Goal: Transaction & Acquisition: Purchase product/service

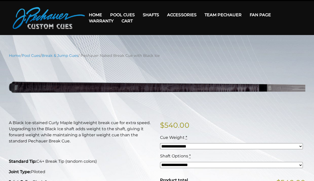
scroll to position [11, 0]
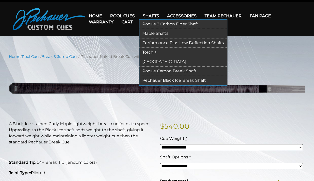
click at [163, 79] on link "Pechauer Black Ice Break Shaft" at bounding box center [182, 80] width 87 height 9
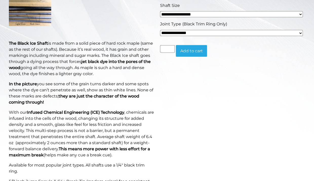
scroll to position [128, 0]
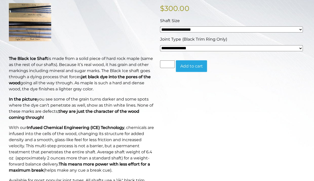
drag, startPoint x: 210, startPoint y: 48, endPoint x: 313, endPoint y: 103, distance: 116.7
click at [313, 103] on div "Home / Pool Cues / Break & Jump Cues / Pechauer Black Ice Break Shaft Hover to …" at bounding box center [157, 134] width 314 height 397
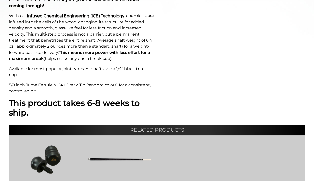
scroll to position [0, 0]
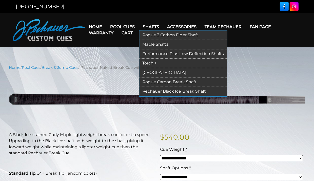
click at [151, 62] on link "Torch +" at bounding box center [182, 63] width 87 height 9
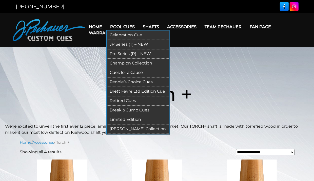
click at [122, 110] on link "Break & Jump Cues" at bounding box center [138, 109] width 62 height 9
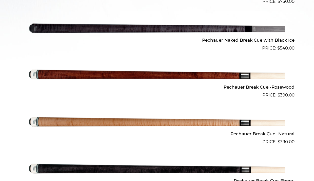
scroll to position [263, 0]
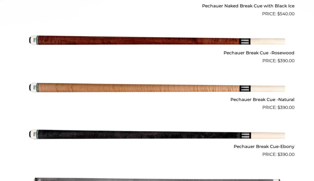
click at [183, 85] on img at bounding box center [157, 87] width 256 height 43
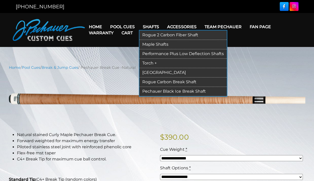
click at [162, 89] on link "Pechauer Black Ice Break Shaft" at bounding box center [182, 91] width 87 height 9
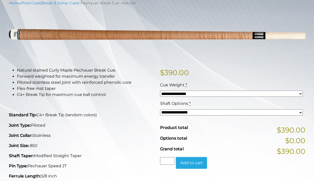
scroll to position [62, 0]
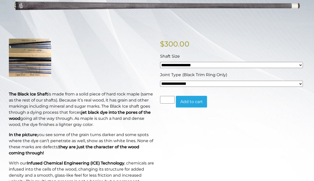
scroll to position [94, 0]
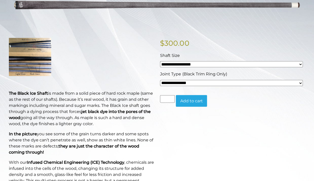
select select "*****"
